Goal: Transaction & Acquisition: Book appointment/travel/reservation

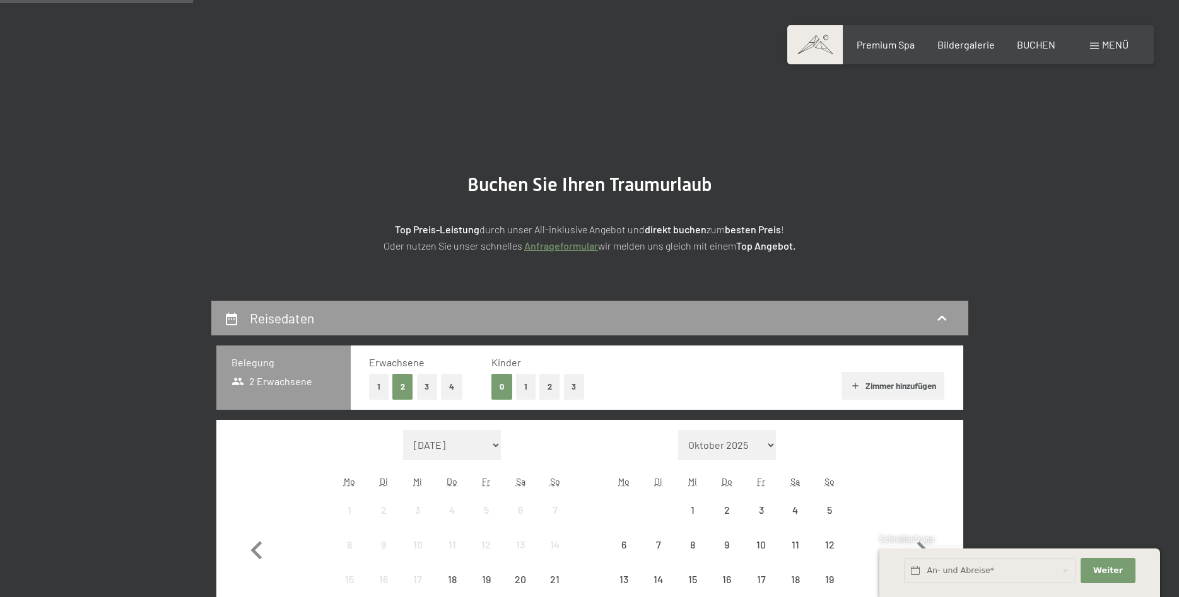
scroll to position [193, 0]
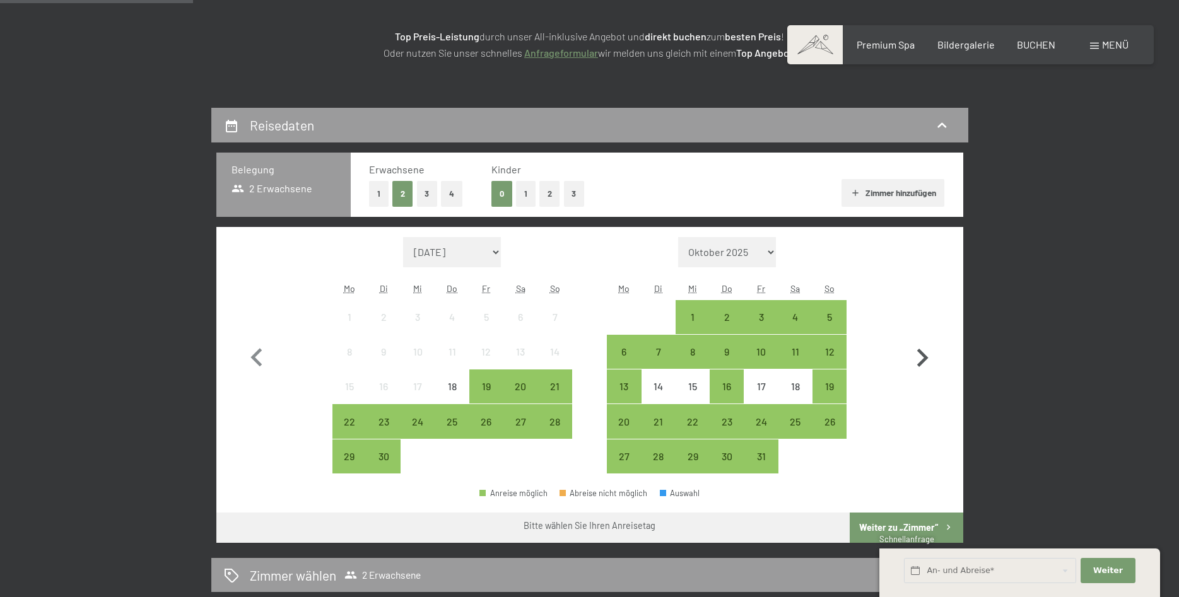
click at [927, 360] on icon "button" at bounding box center [922, 358] width 11 height 18
select select "[DATE]"
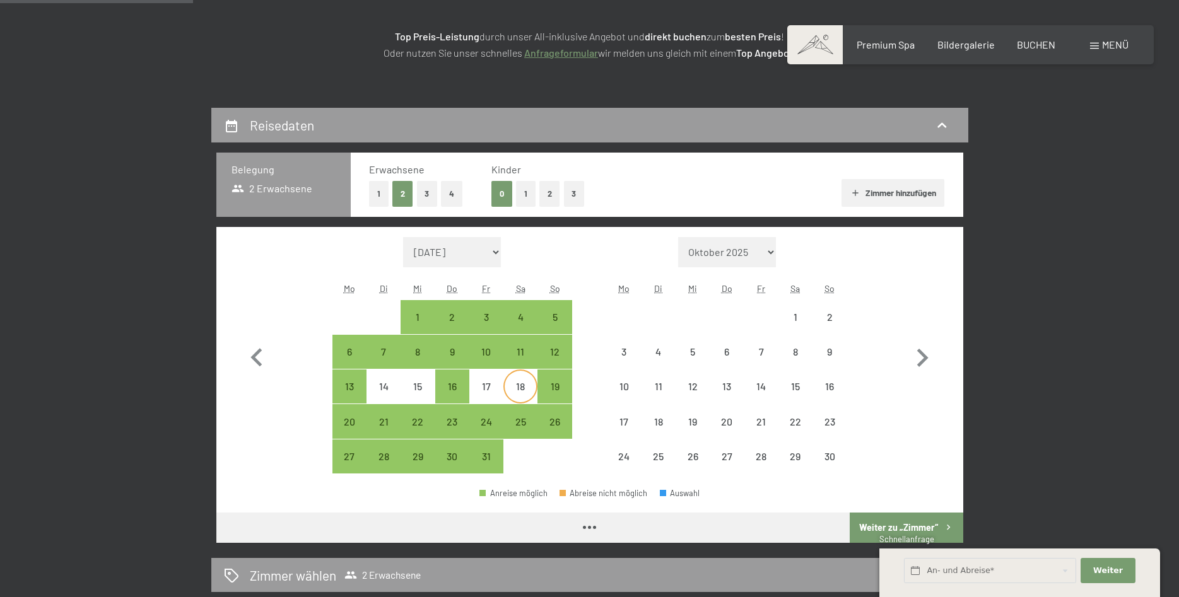
select select "[DATE]"
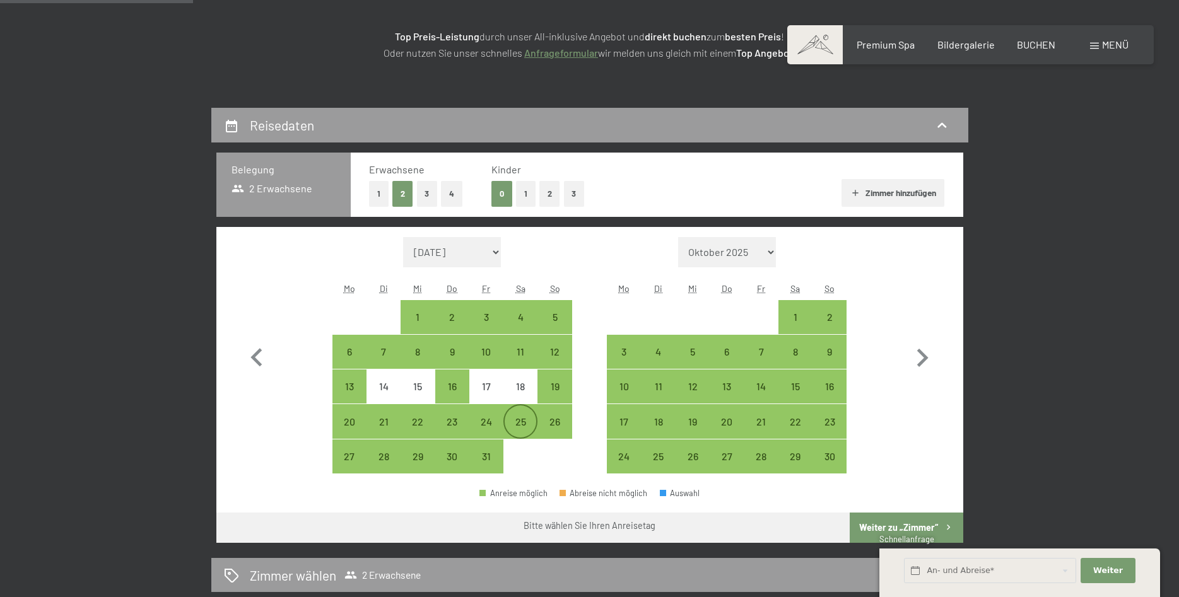
click at [515, 422] on div "25" at bounding box center [521, 433] width 32 height 32
select select "[DATE]"
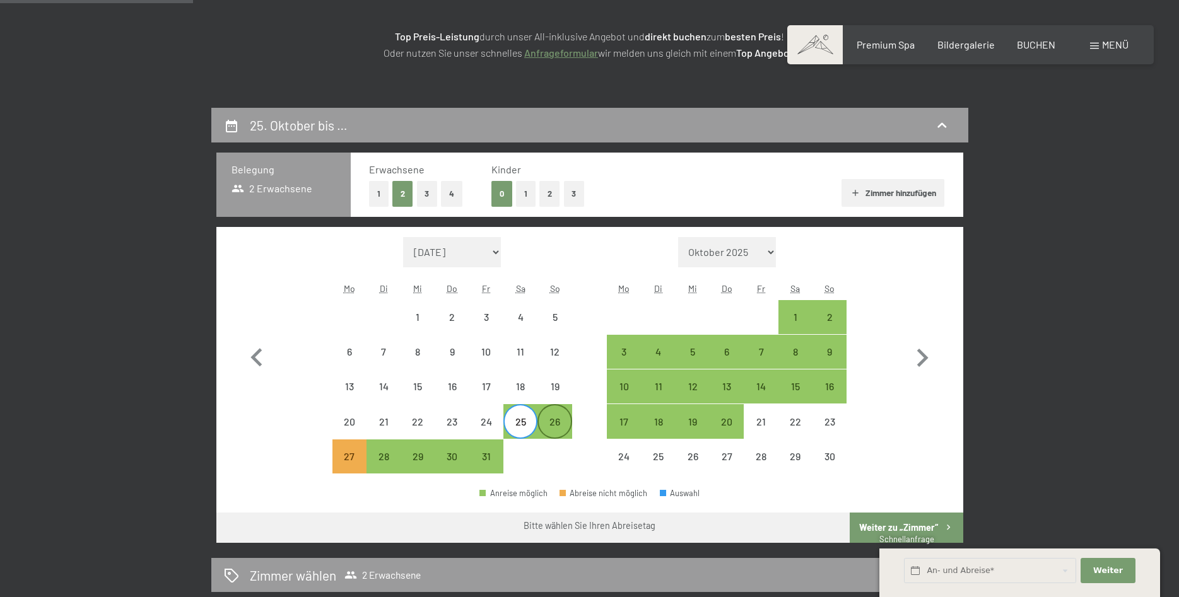
click at [558, 425] on div "26" at bounding box center [555, 433] width 32 height 32
select select "2025-10-01"
select select "2025-11-01"
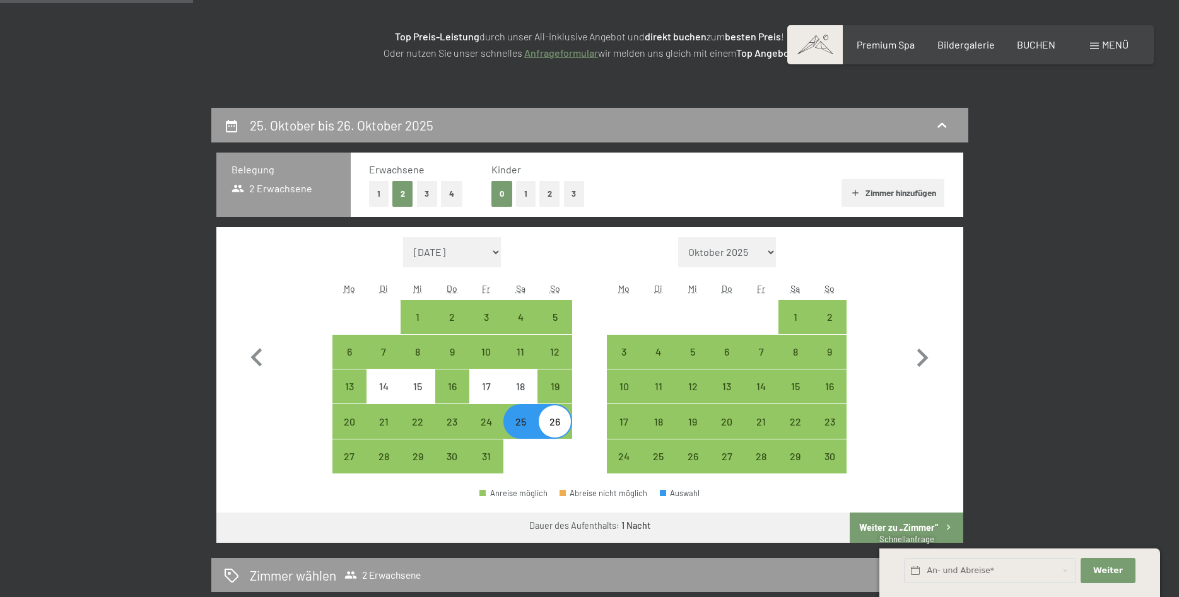
click at [888, 526] on button "Weiter zu „Zimmer“" at bounding box center [906, 528] width 113 height 30
select select "2025-10-01"
select select "2025-11-01"
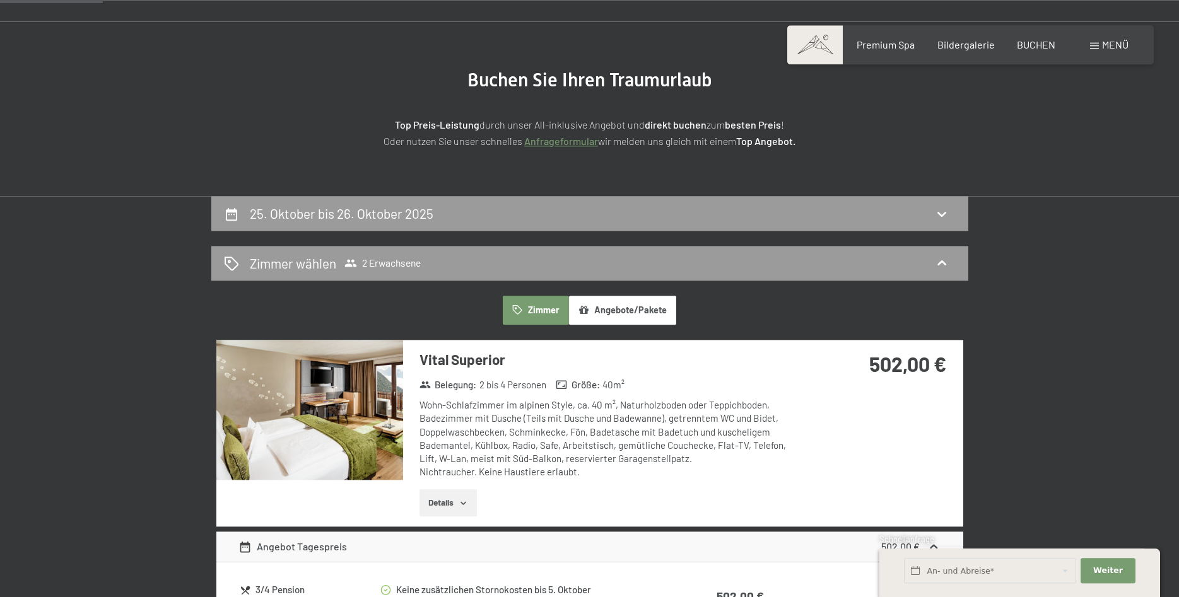
scroll to position [237, 0]
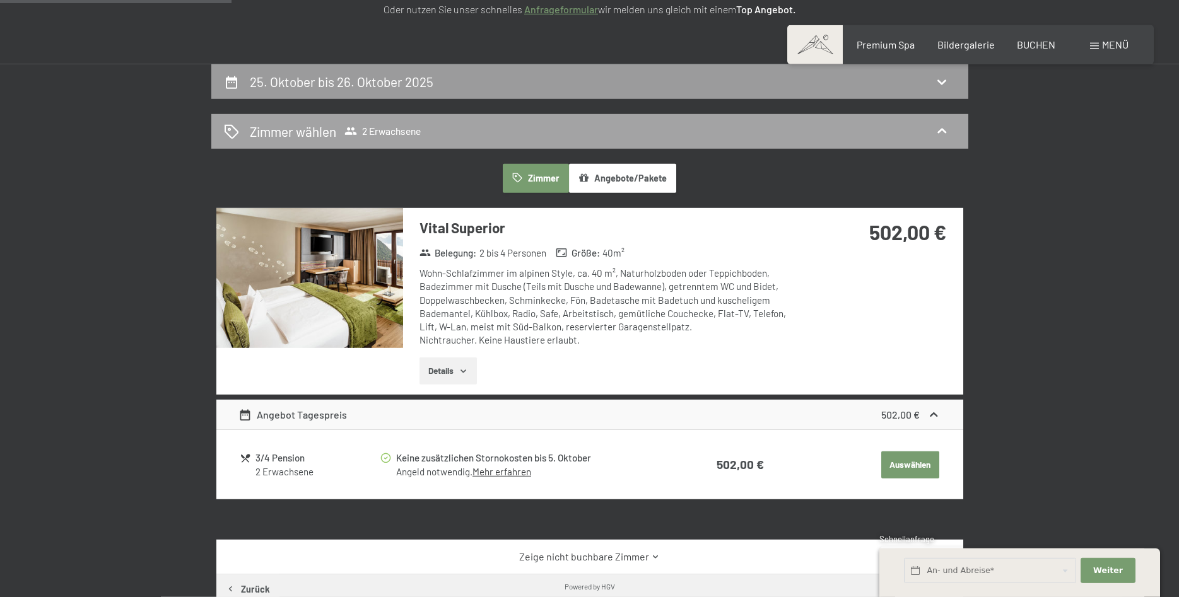
click at [415, 129] on span "2 Erwachsene" at bounding box center [382, 131] width 76 height 13
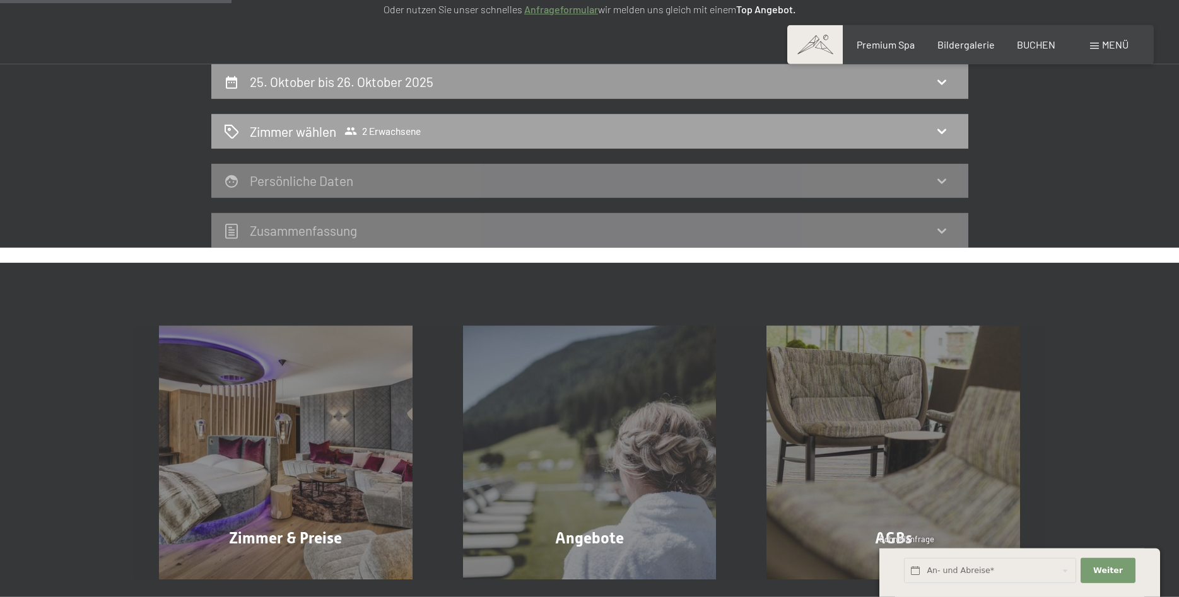
click at [415, 129] on span "2 Erwachsene" at bounding box center [382, 131] width 76 height 13
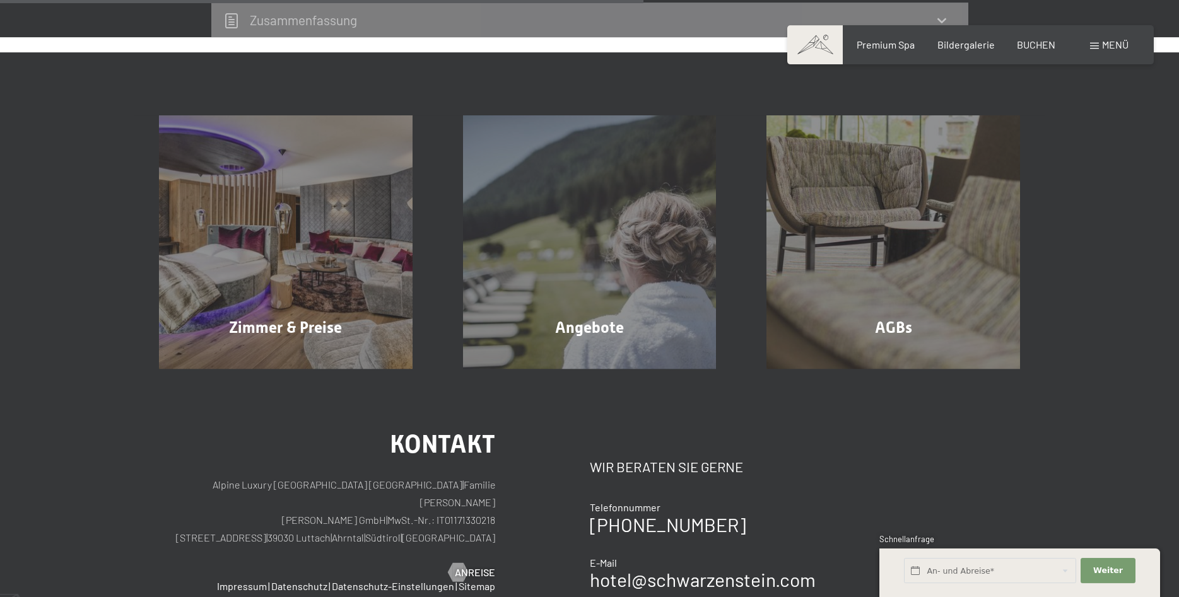
scroll to position [944, 0]
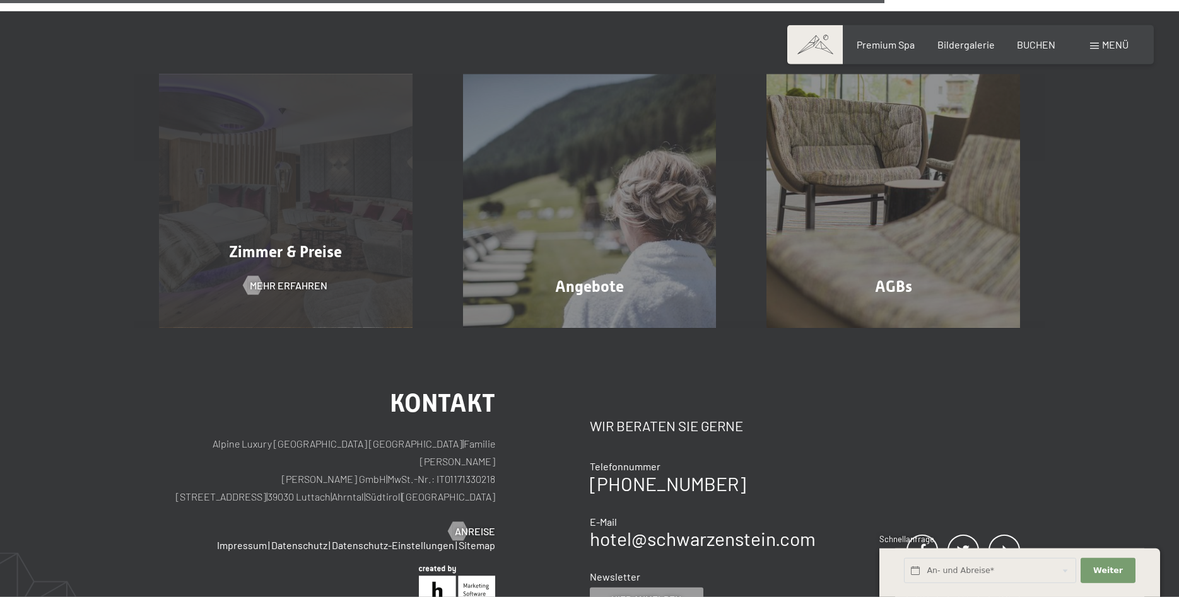
click at [285, 225] on div "Zimmer & Preise Mehr erfahren" at bounding box center [286, 201] width 304 height 254
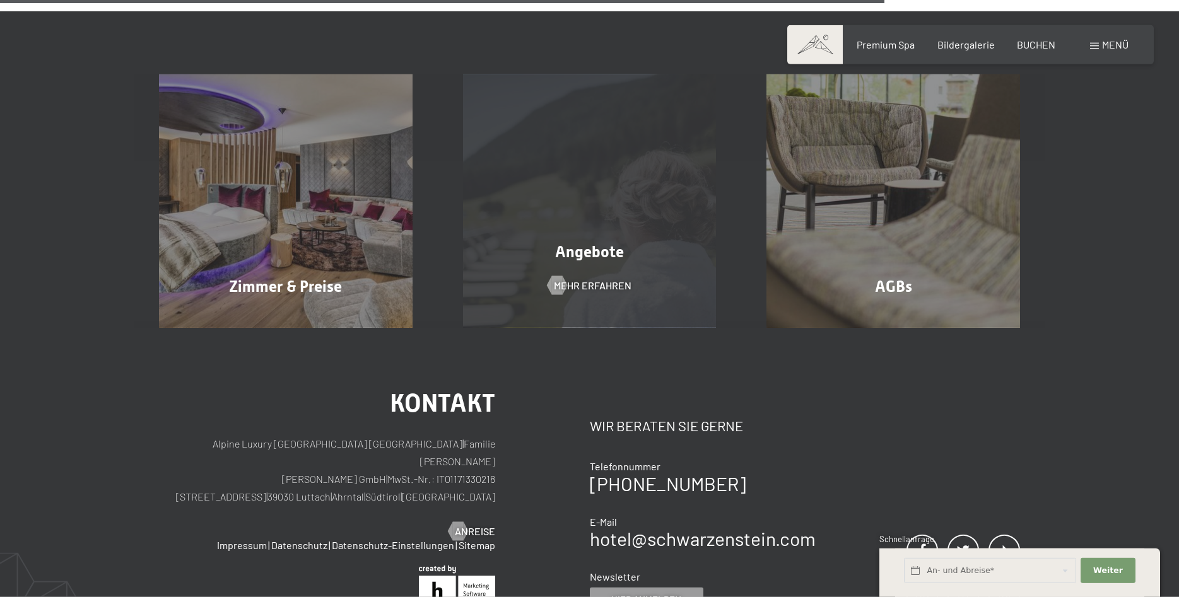
click at [651, 211] on div "Angebote Mehr erfahren" at bounding box center [590, 201] width 304 height 254
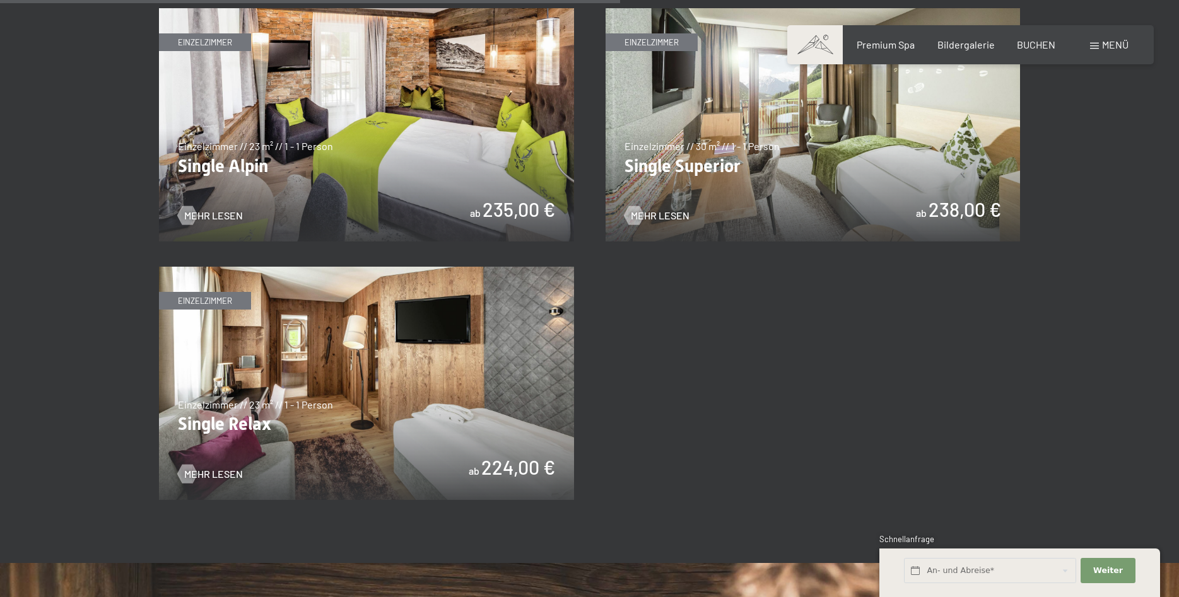
scroll to position [1866, 0]
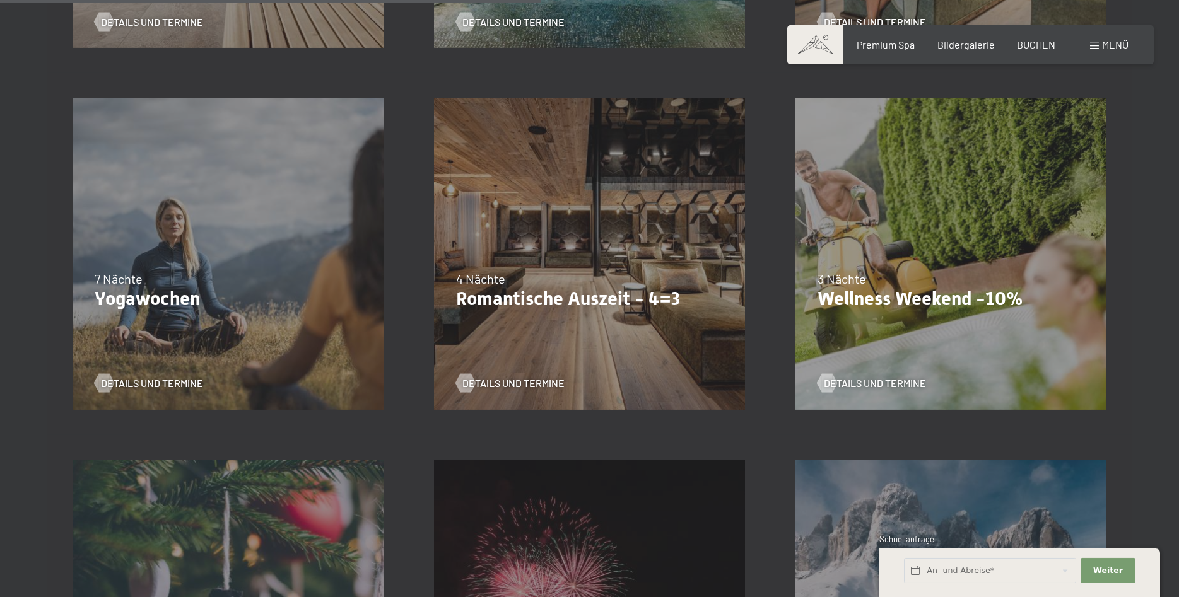
scroll to position [1030, 0]
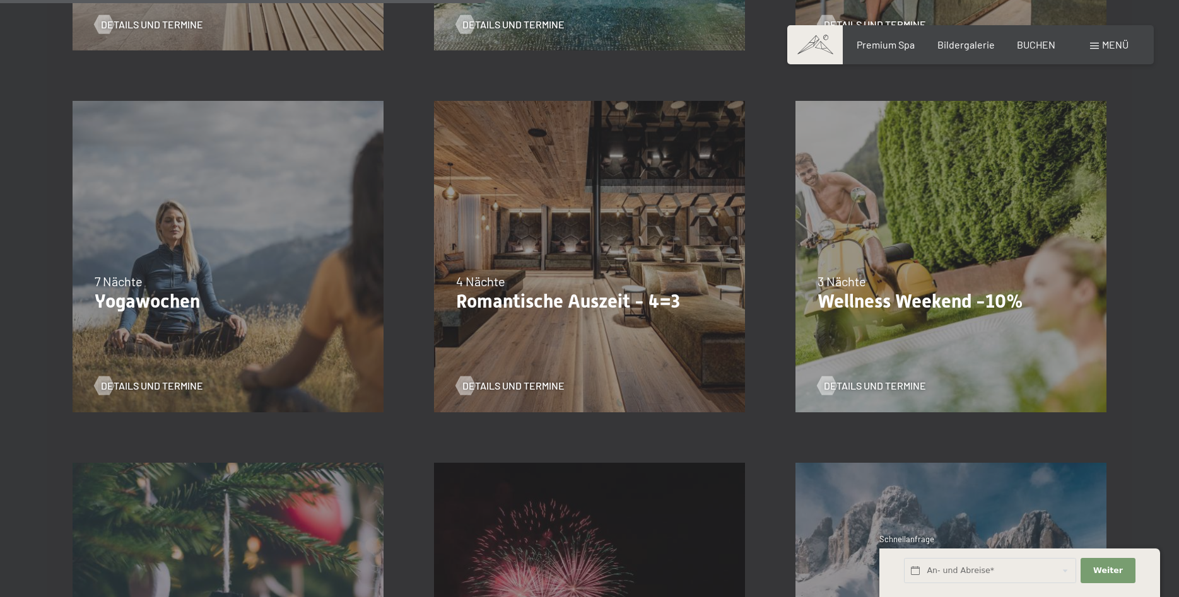
click at [526, 273] on div "4 Nächte" at bounding box center [589, 282] width 267 height 18
click at [504, 385] on span "Details und Termine" at bounding box center [526, 386] width 102 height 14
